Goal: Entertainment & Leisure: Consume media (video, audio)

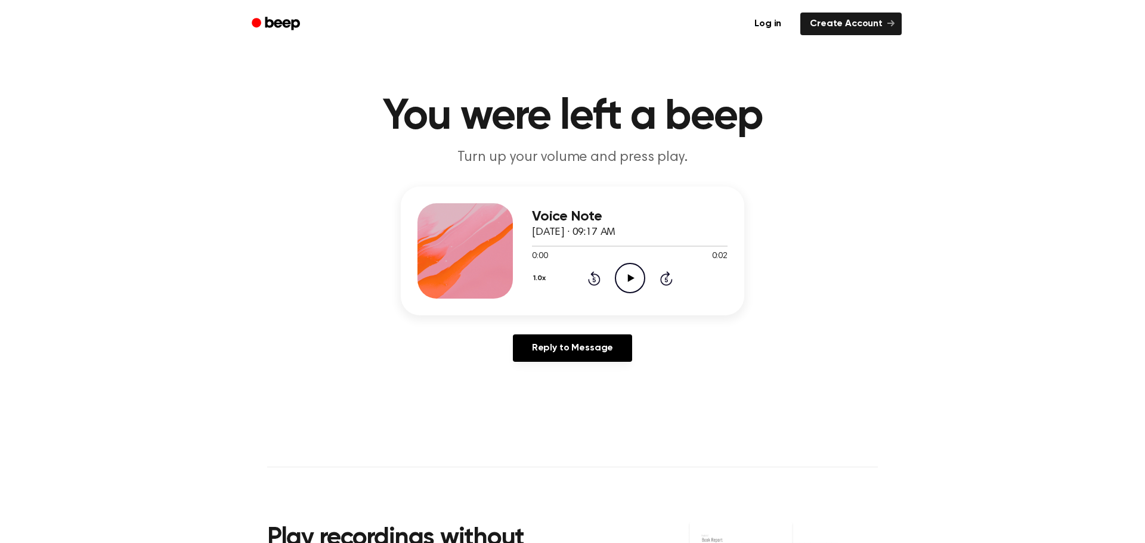
click at [632, 277] on icon at bounding box center [631, 278] width 7 height 8
click at [998, 351] on div "Voice Note [DATE] · 09:17 AM 0:02 0:02 Your browser does not support the [objec…" at bounding box center [572, 279] width 1117 height 185
click at [796, 434] on main "You were left a beep Turn up your volume and press play. Voice Note [DATE] · 09…" at bounding box center [572, 367] width 1145 height 735
click at [639, 279] on icon "Play Audio" at bounding box center [630, 278] width 30 height 30
click at [623, 270] on icon "Play Audio" at bounding box center [630, 278] width 30 height 30
